Goal: Task Accomplishment & Management: Complete application form

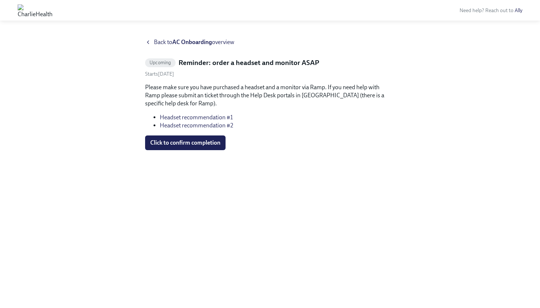
click at [209, 116] on link "Headset recommendation #1" at bounding box center [196, 117] width 73 height 7
click at [211, 126] on link "Headset recommendation #2" at bounding box center [196, 125] width 73 height 7
click at [10, 14] on div at bounding box center [35, 10] width 53 height 18
click at [213, 116] on link "Headset recommendation #1" at bounding box center [196, 117] width 73 height 7
click at [183, 124] on link "Headset recommendation #2" at bounding box center [196, 125] width 73 height 7
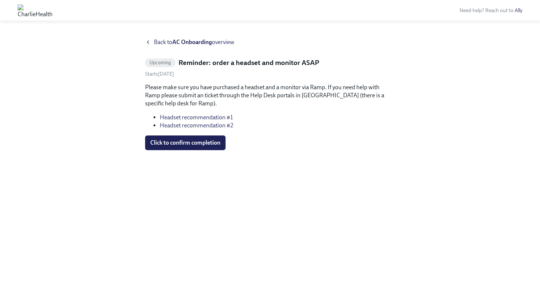
click at [207, 115] on link "Headset recommendation #1" at bounding box center [196, 117] width 73 height 7
click at [215, 126] on link "Headset recommendation #2" at bounding box center [196, 125] width 73 height 7
click at [198, 143] on span "Click to confirm completion" at bounding box center [185, 142] width 70 height 7
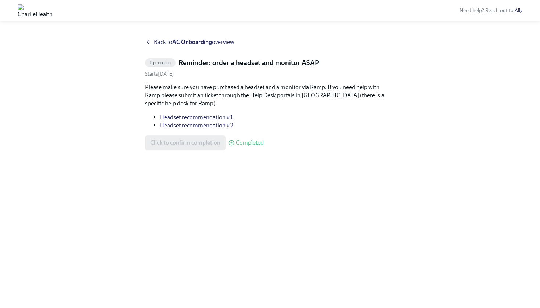
click at [149, 43] on icon at bounding box center [148, 42] width 6 height 6
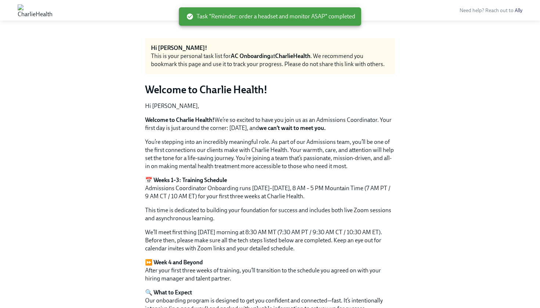
click at [299, 19] on span "Task "Reminder: order a headset and monitor ASAP" completed" at bounding box center [270, 16] width 169 height 8
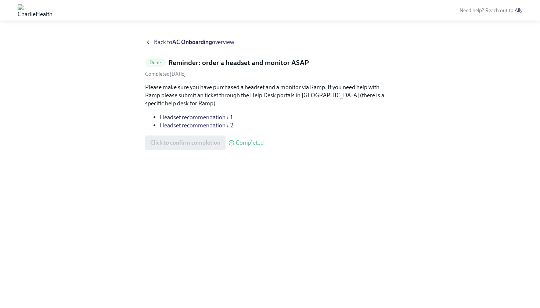
click at [149, 42] on icon at bounding box center [148, 42] width 6 height 6
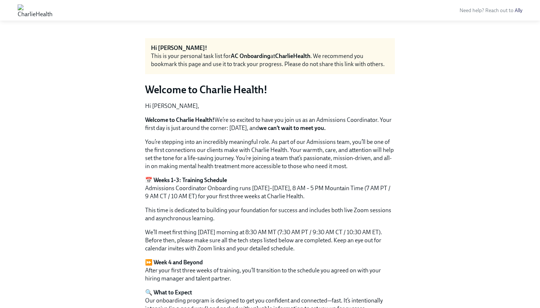
click at [288, 108] on p "Hi [PERSON_NAME]," at bounding box center [270, 106] width 250 height 8
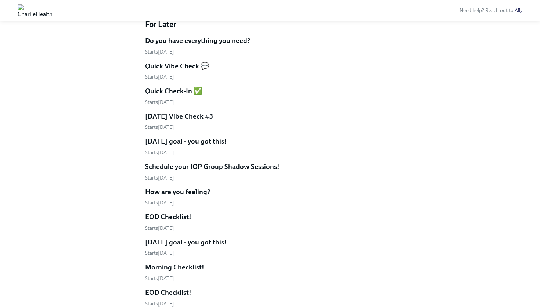
scroll to position [480, 0]
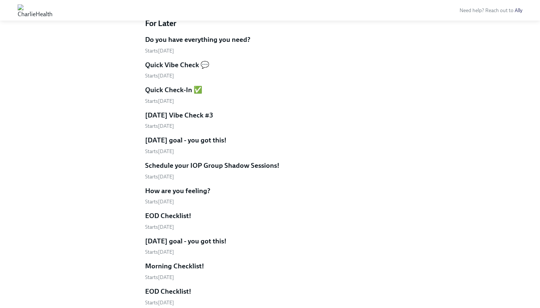
click at [226, 39] on h5 "Do you have everything you need?" at bounding box center [197, 40] width 105 height 10
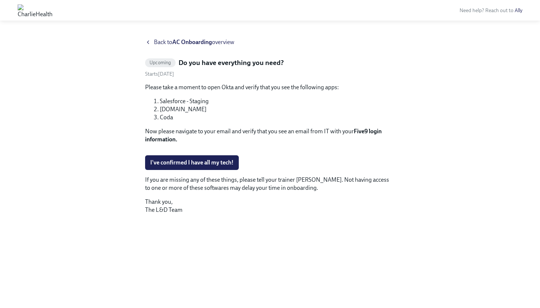
click at [149, 44] on icon at bounding box center [148, 42] width 6 height 6
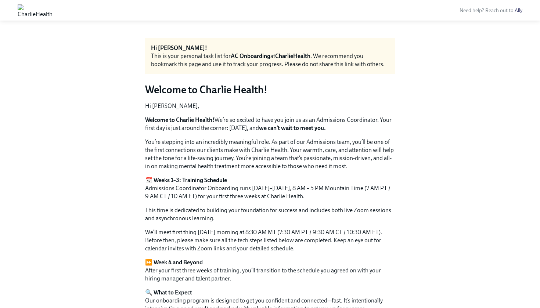
click at [53, 12] on img at bounding box center [35, 10] width 35 height 12
